Goal: Information Seeking & Learning: Learn about a topic

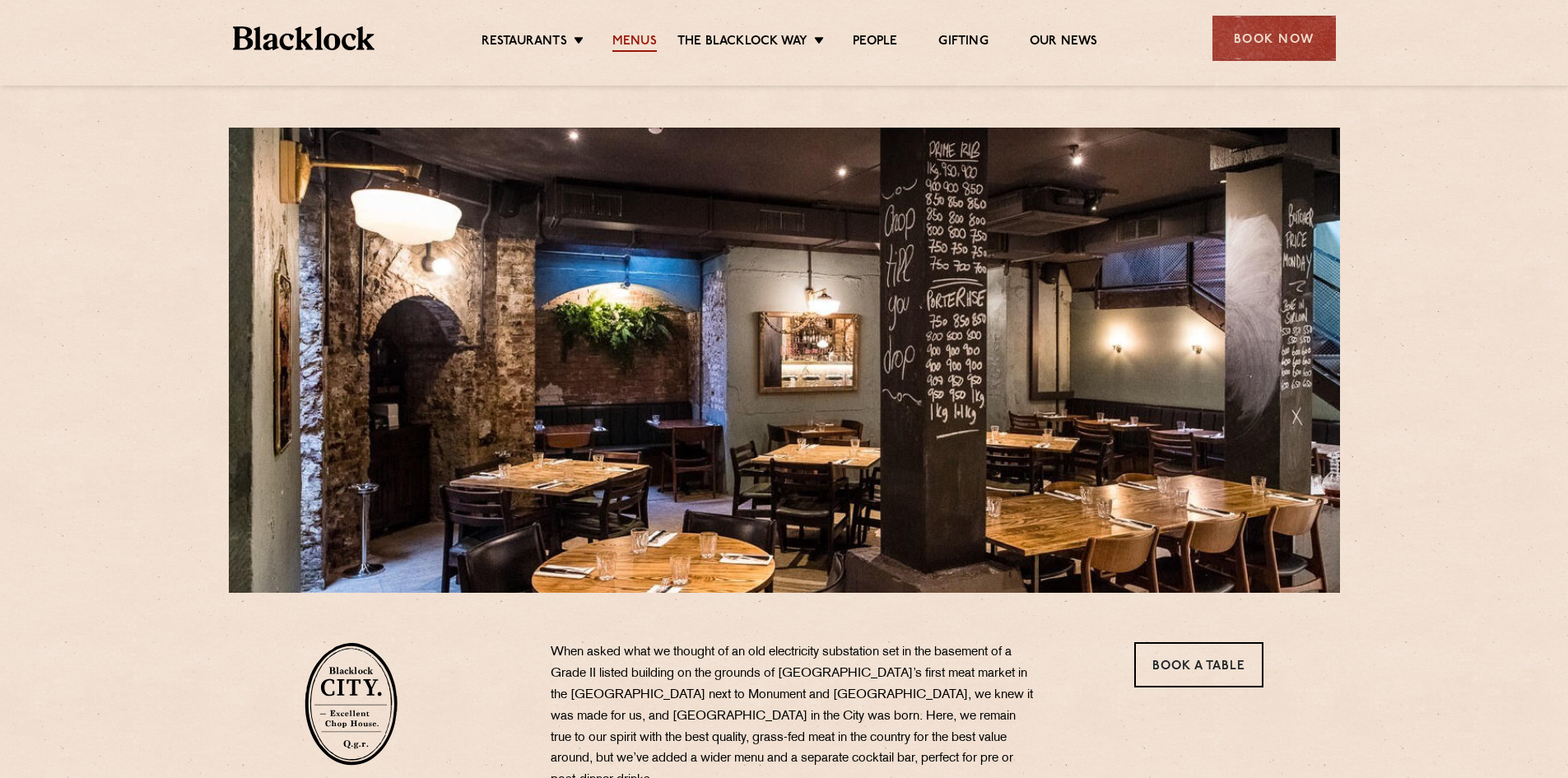
click at [636, 42] on link "Menus" at bounding box center [635, 42] width 44 height 18
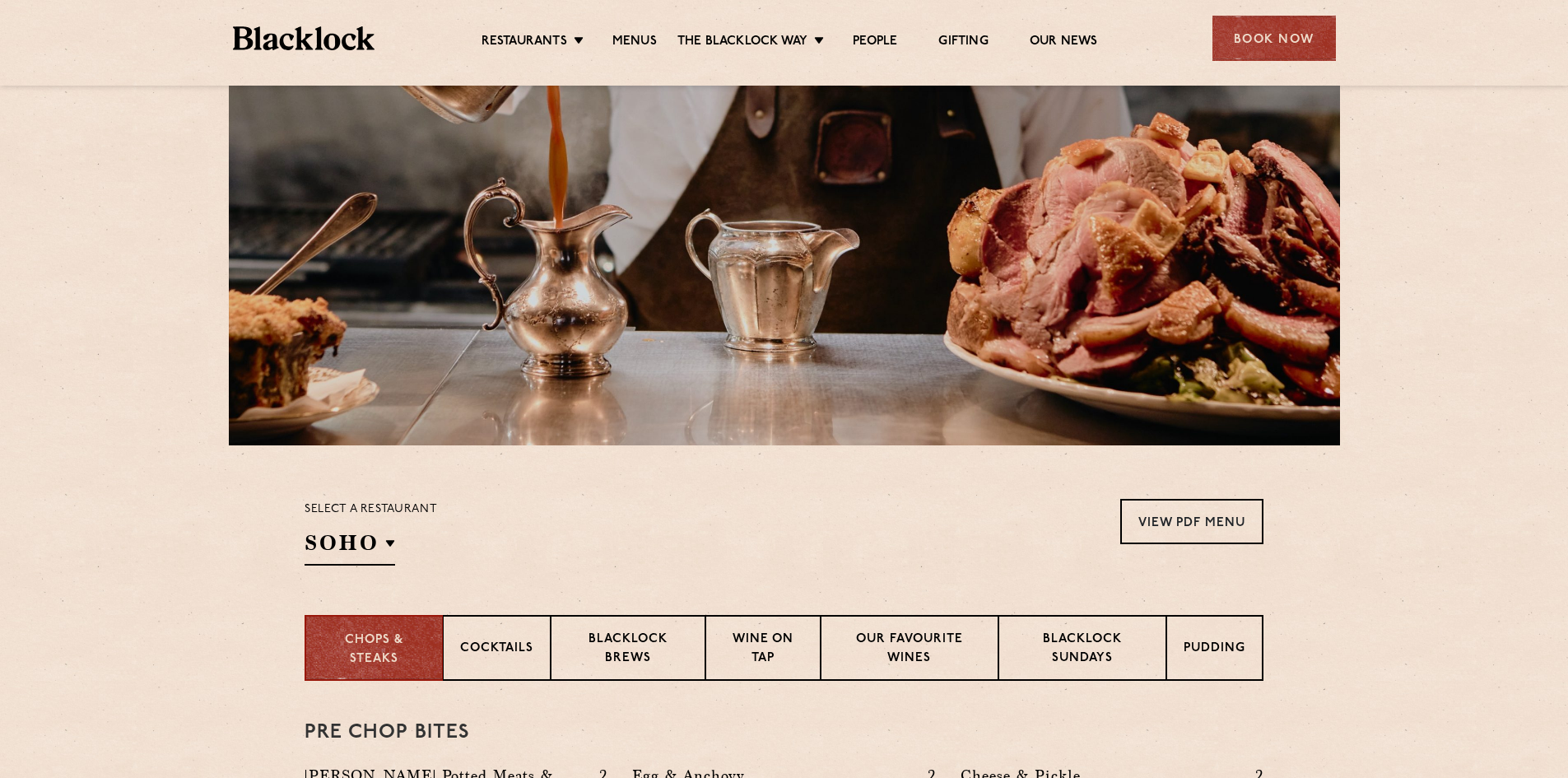
scroll to position [55, 0]
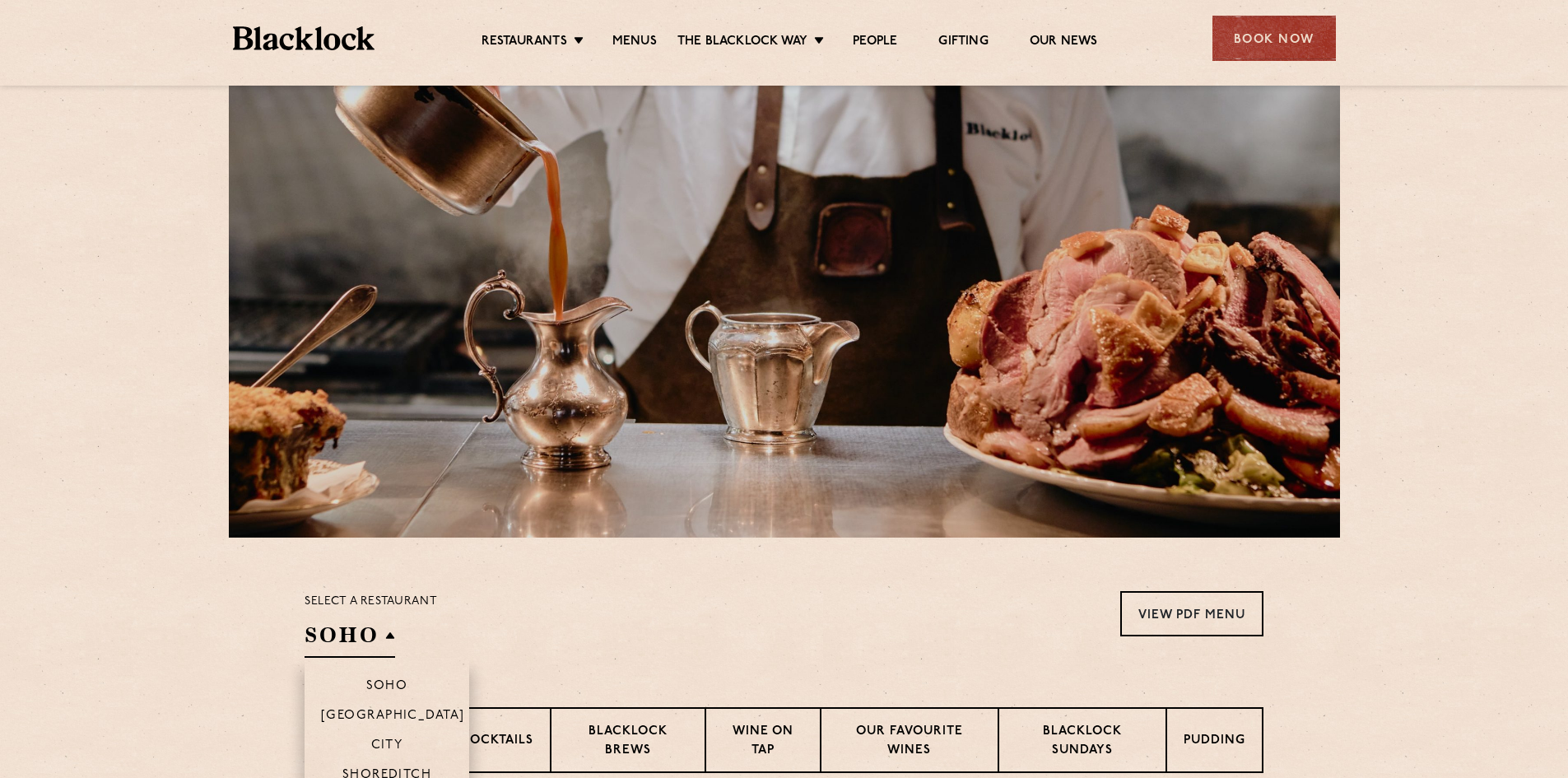
click at [386, 637] on h2 "SOHO" at bounding box center [350, 640] width 91 height 37
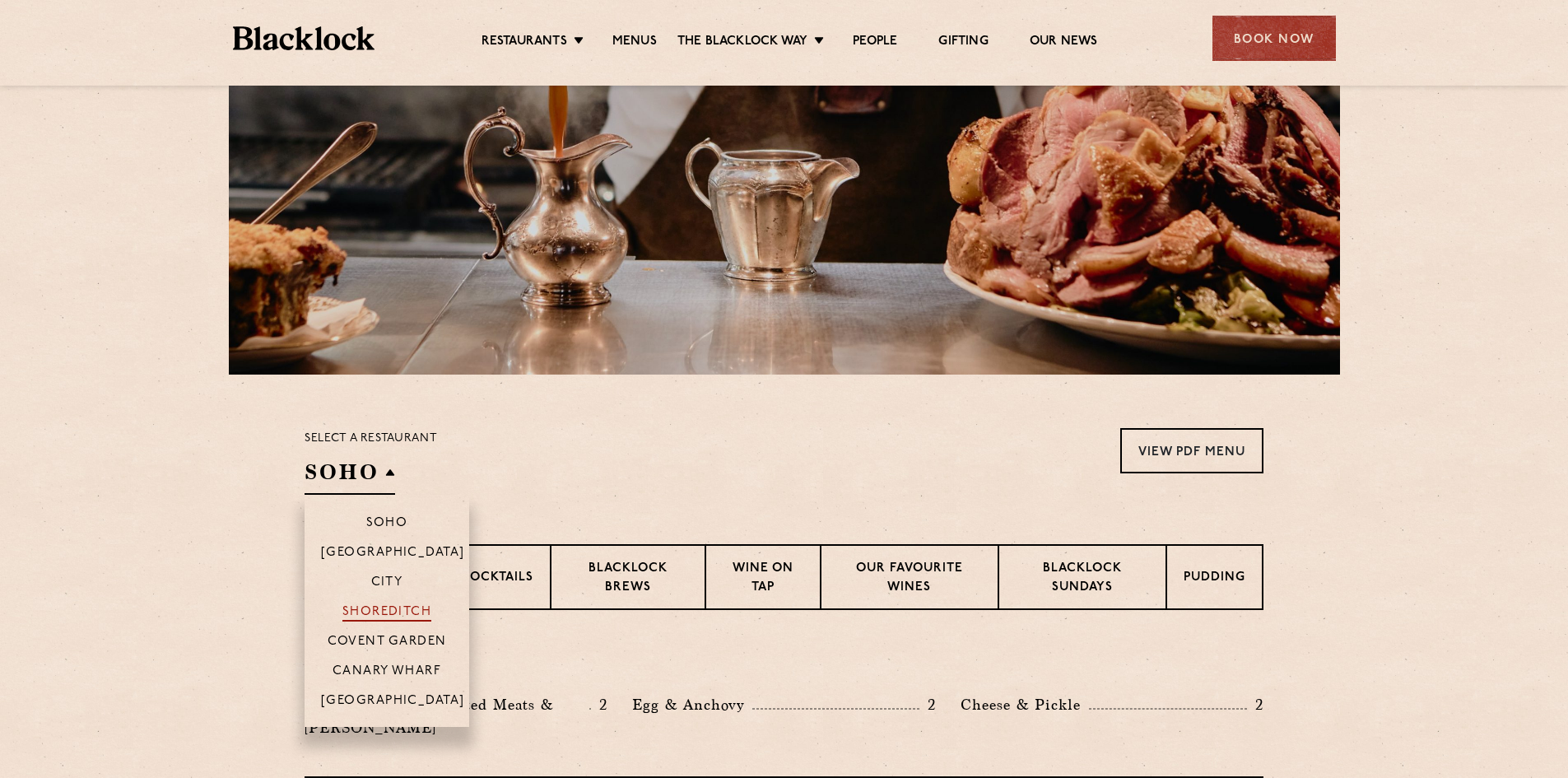
scroll to position [220, 0]
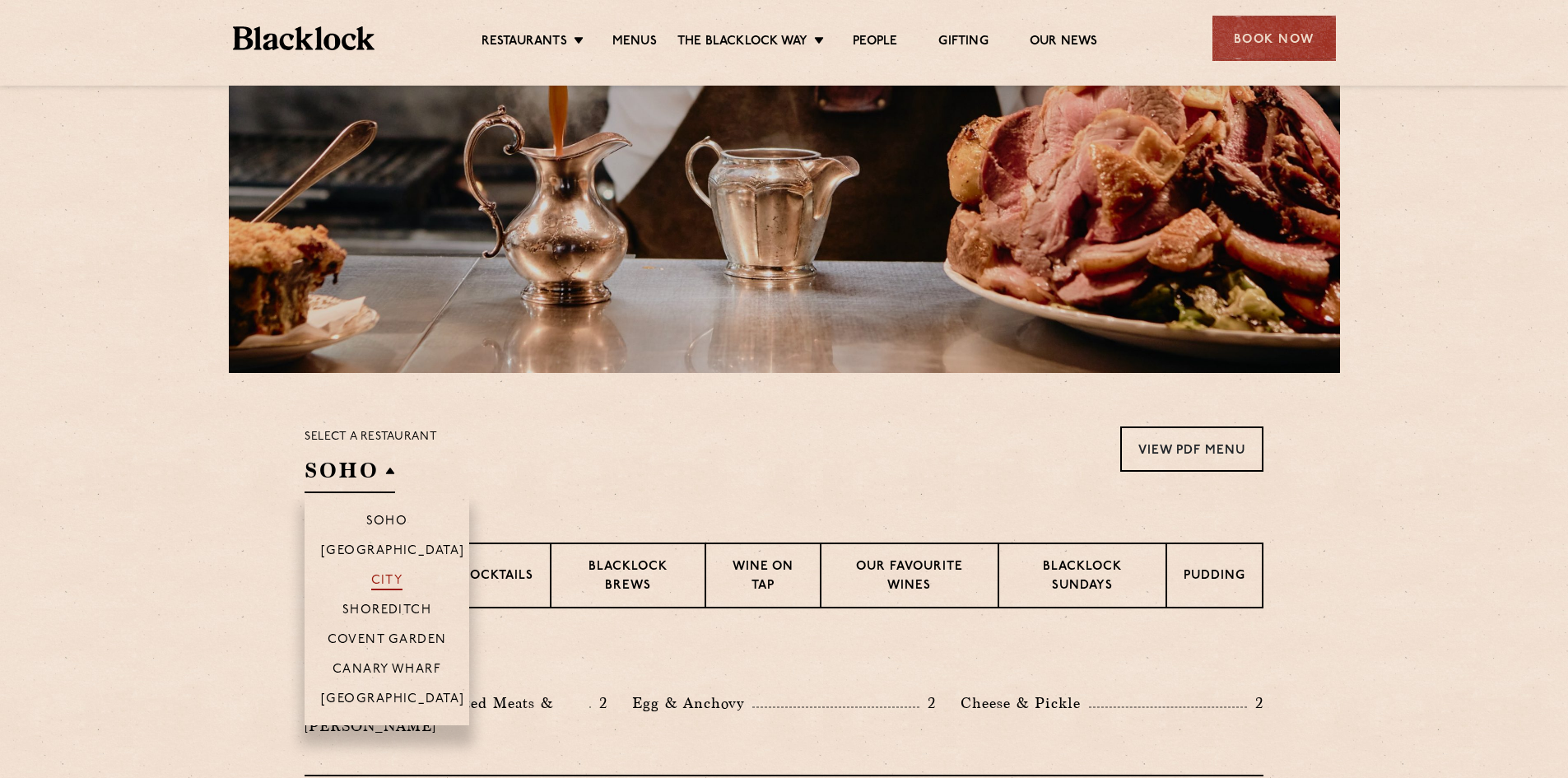
click at [392, 578] on p "City" at bounding box center [387, 581] width 32 height 16
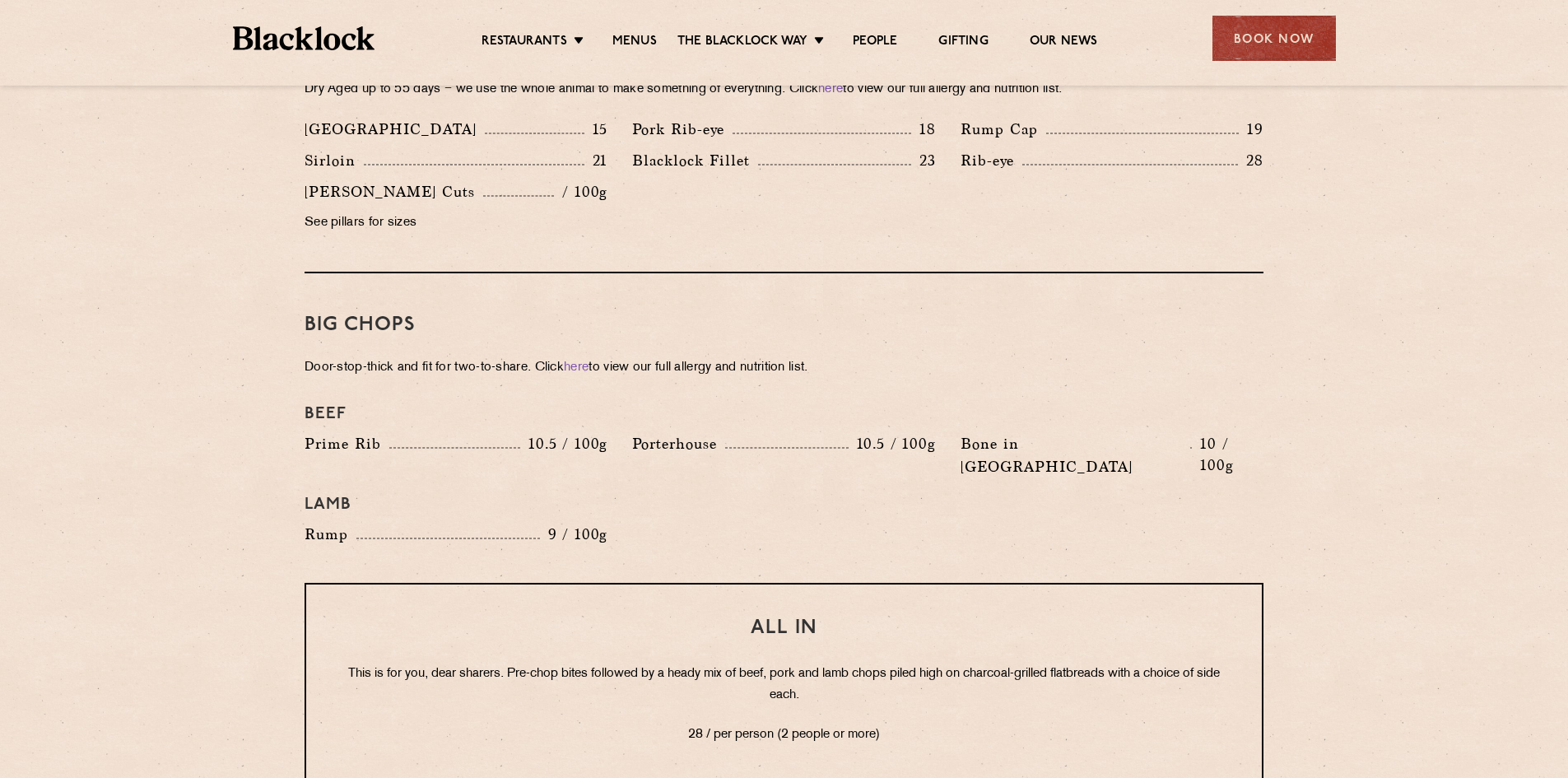
scroll to position [1701, 0]
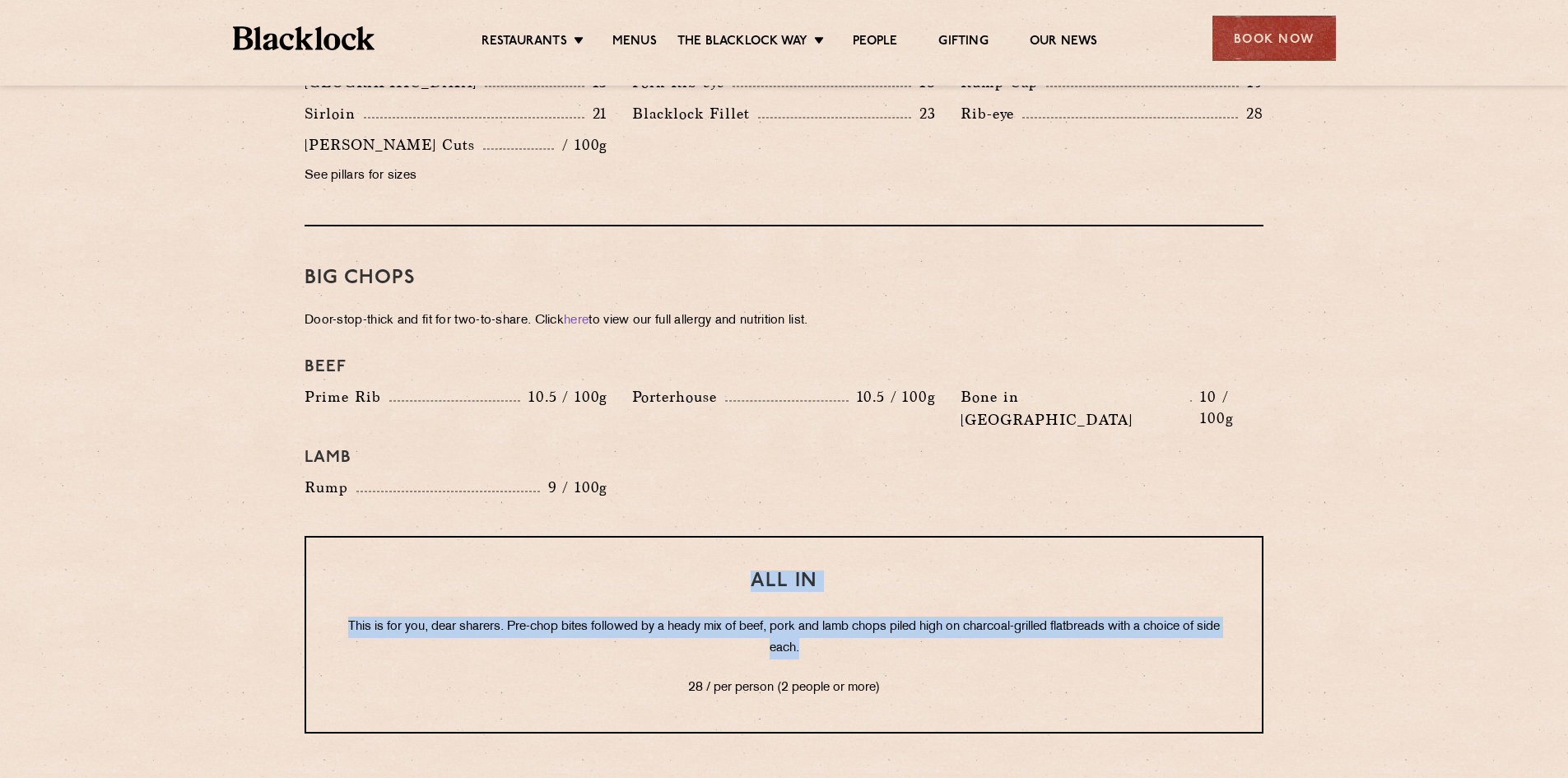
drag, startPoint x: 763, startPoint y: 600, endPoint x: 378, endPoint y: 546, distance: 388.8
click at [344, 536] on div "All In This is for you, dear sharers. Pre-chop bites followed by a heady mix of…" at bounding box center [784, 634] width 959 height 198
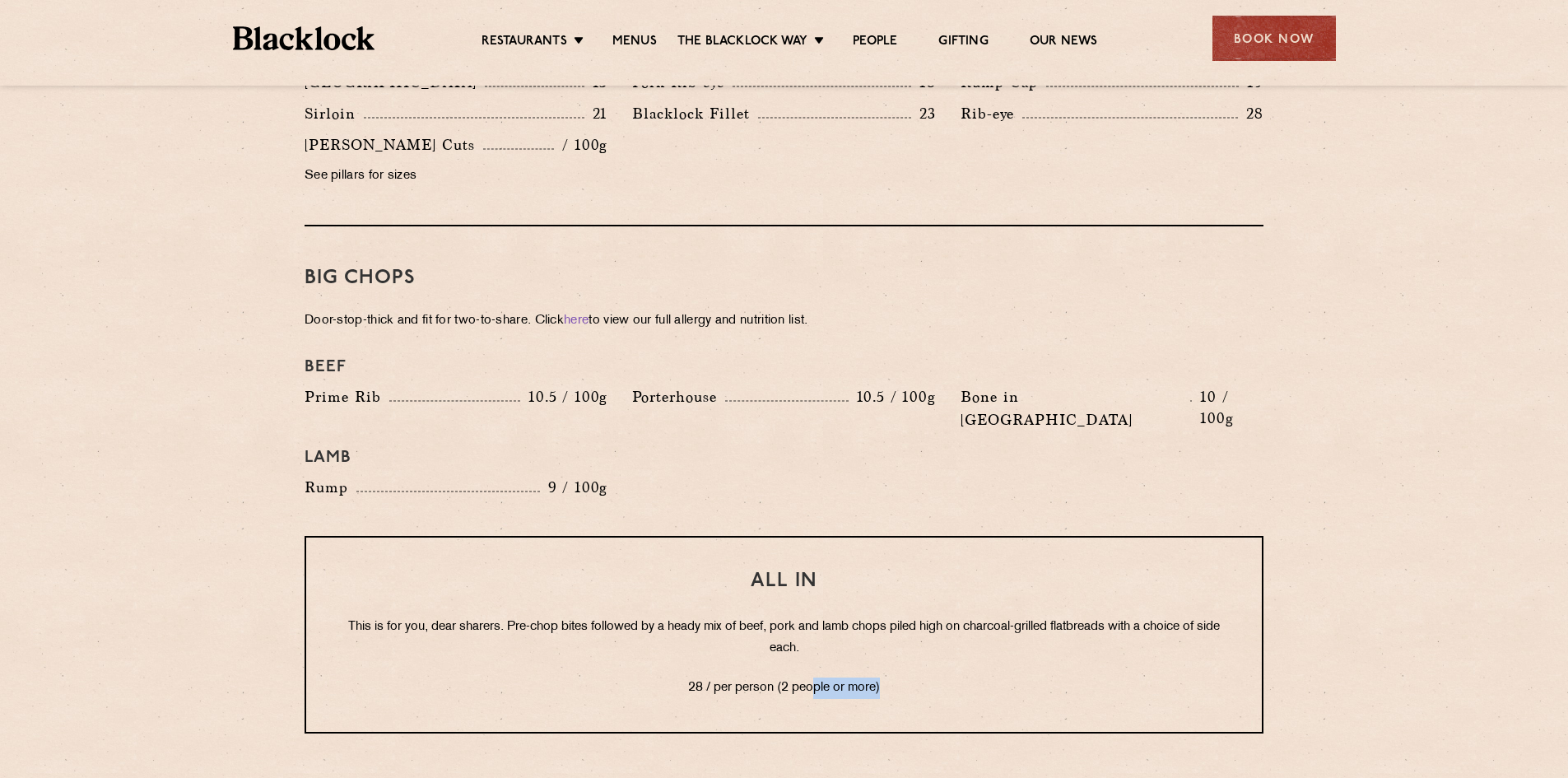
drag, startPoint x: 885, startPoint y: 638, endPoint x: 830, endPoint y: 643, distance: 55.2
click at [812, 678] on p "28 / per person (2 people or more)" at bounding box center [784, 688] width 890 height 21
click at [901, 678] on p "28 / per person (2 people or more)" at bounding box center [784, 688] width 890 height 21
click at [883, 678] on p "28 / per person (2 people or more)" at bounding box center [784, 688] width 890 height 21
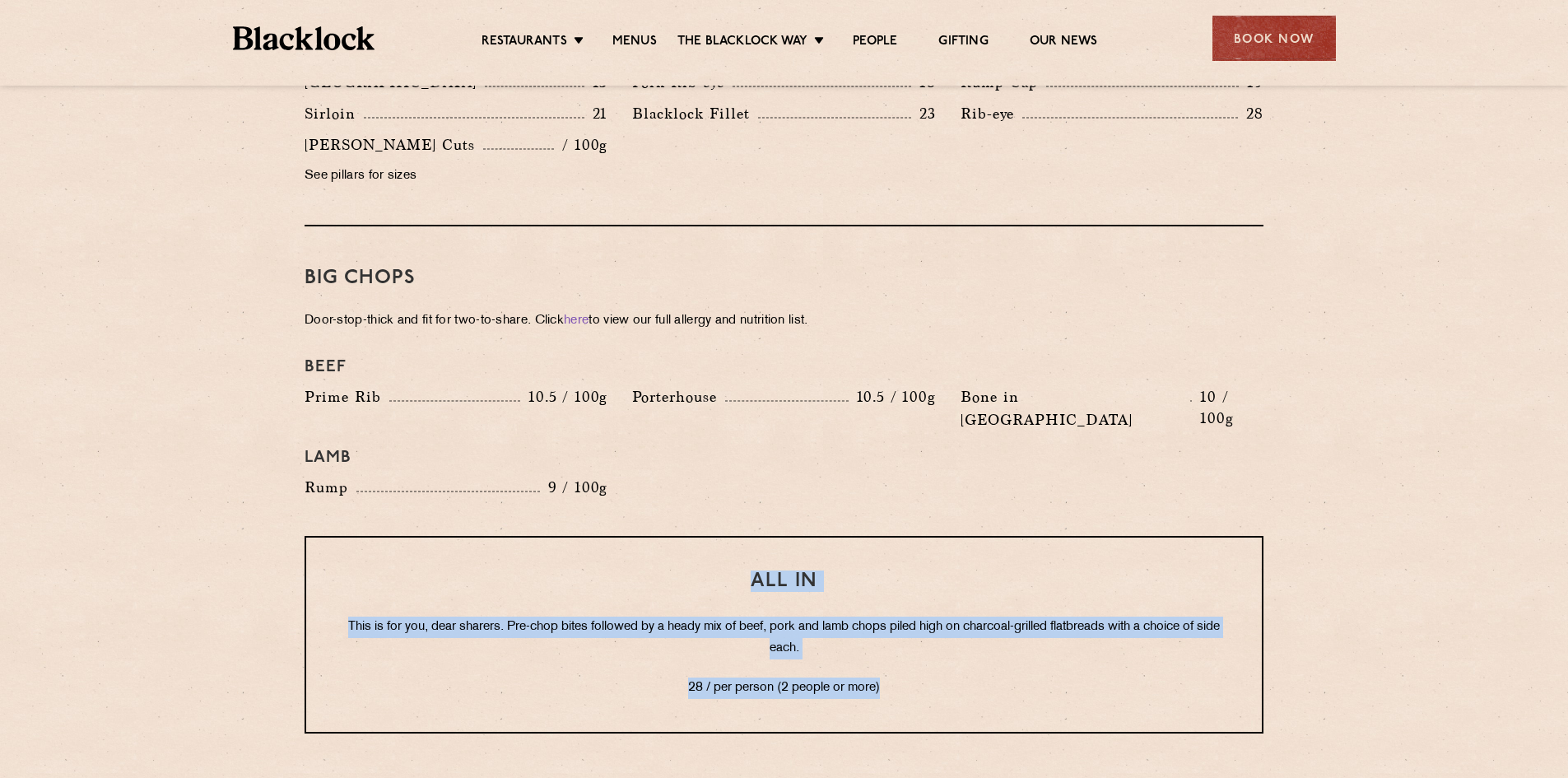
drag, startPoint x: 888, startPoint y: 646, endPoint x: 552, endPoint y: 534, distance: 354.2
click at [553, 536] on div "All In This is for you, dear sharers. Pre-chop bites followed by a heady mix of…" at bounding box center [784, 634] width 959 height 198
copy div "All In This is for you, dear sharers. Pre-chop bites followed by a heady mix of…"
click at [930, 668] on div "All In This is for you, dear sharers. Pre-chop bites followed by a heady mix of…" at bounding box center [784, 634] width 959 height 198
